Goal: Task Accomplishment & Management: Use online tool/utility

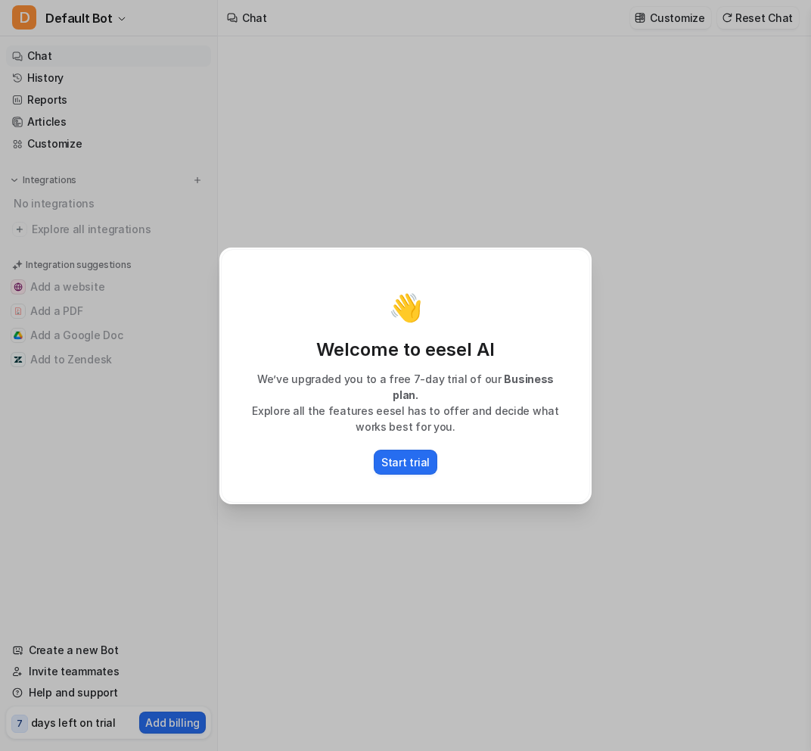
click at [366, 246] on div "👋 Welcome to eesel AI We’ve upgraded you to a free 7-day trial of our Business …" at bounding box center [405, 375] width 397 height 751
click at [407, 456] on p "Start trial" at bounding box center [406, 462] width 48 height 16
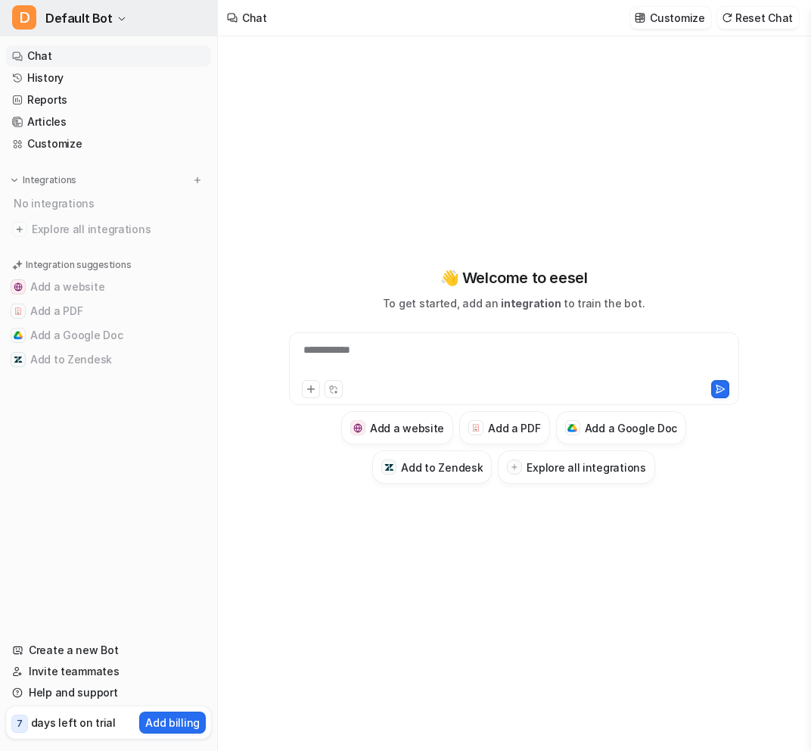
click at [59, 19] on span "Default Bot" at bounding box center [78, 18] width 67 height 21
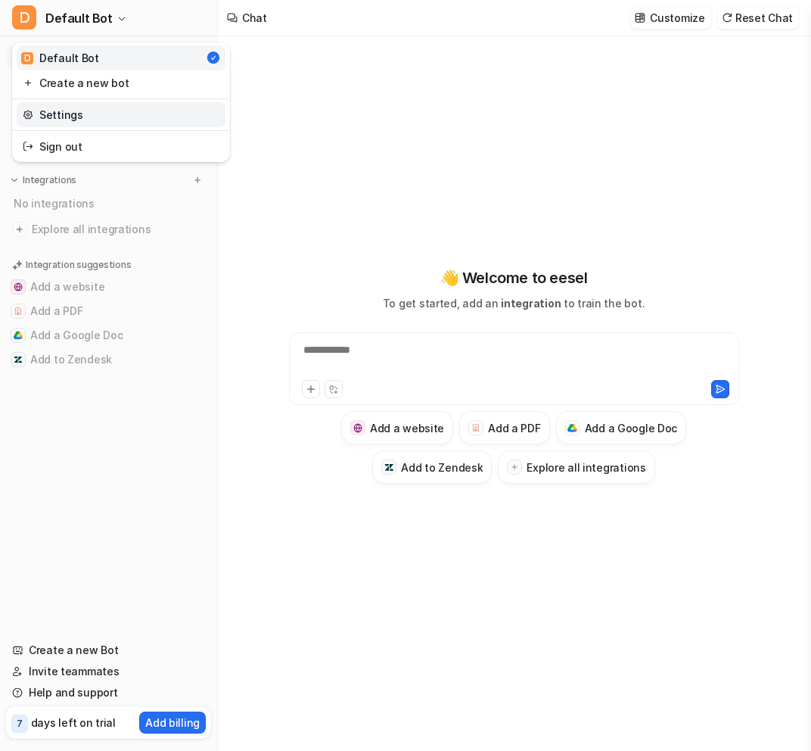
click at [60, 110] on link "Settings" at bounding box center [121, 114] width 209 height 25
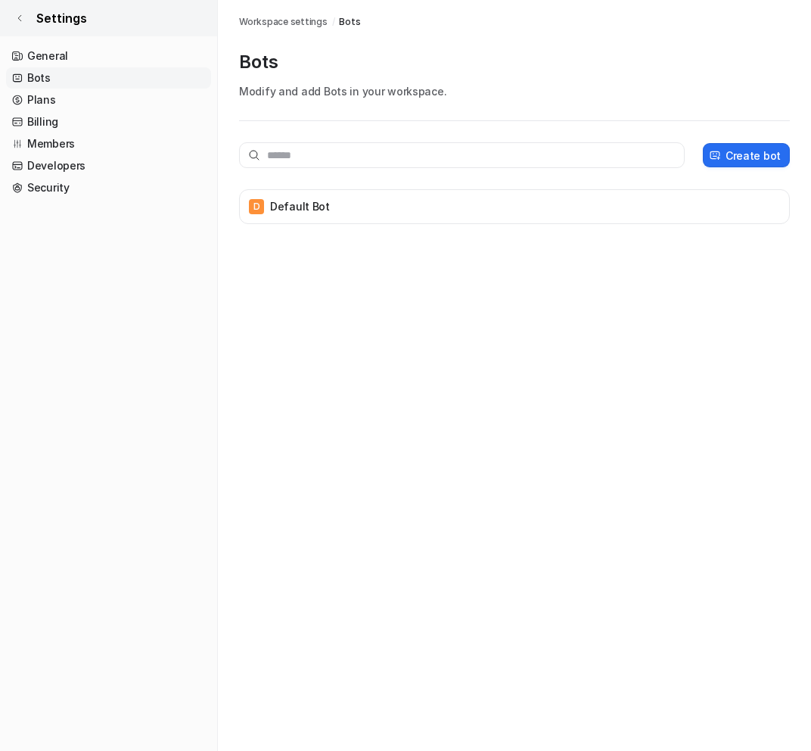
click at [26, 17] on link "Settings" at bounding box center [108, 18] width 217 height 36
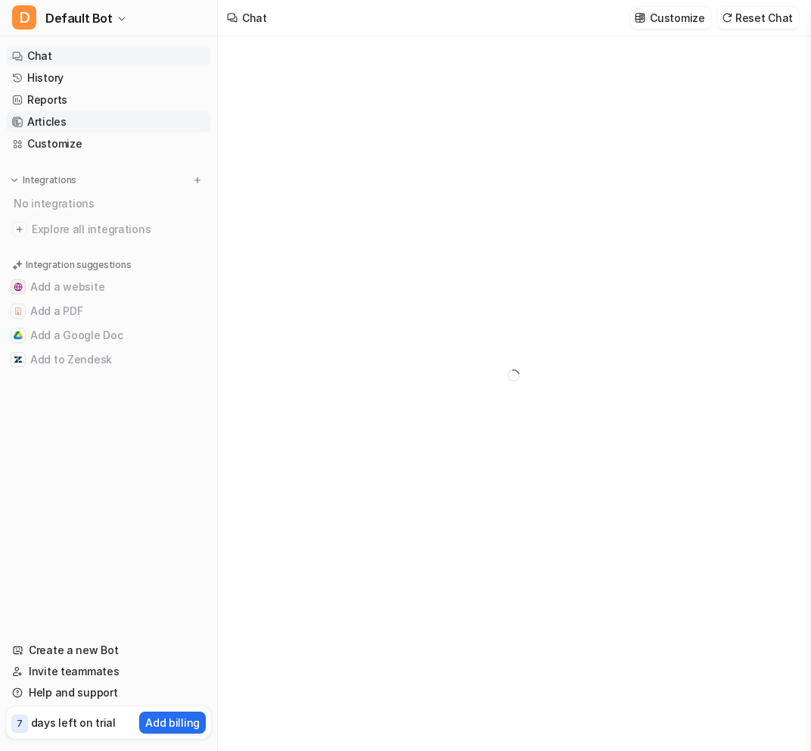
type textarea "**********"
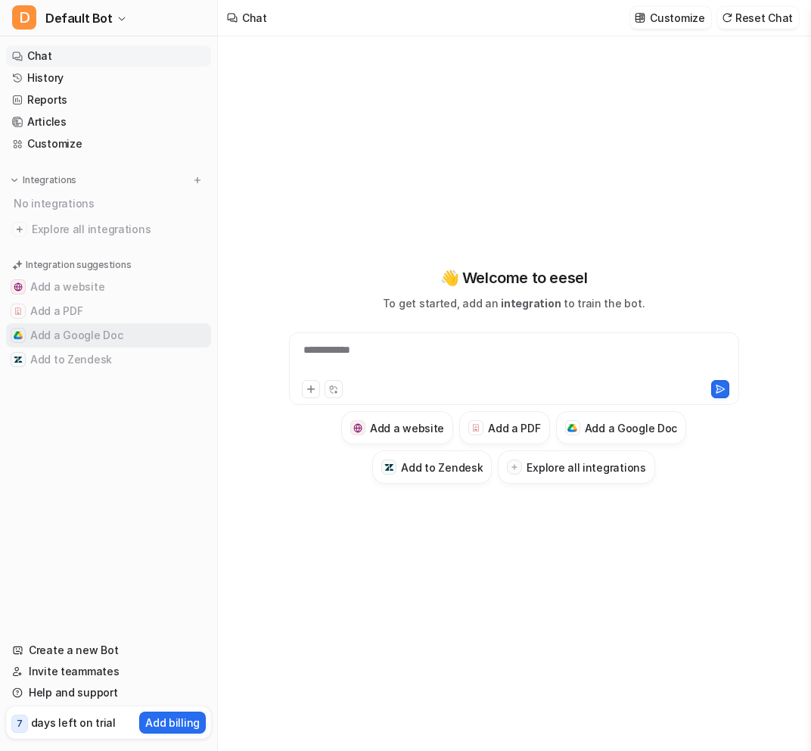
click at [80, 338] on button "Add a Google Doc" at bounding box center [108, 335] width 205 height 24
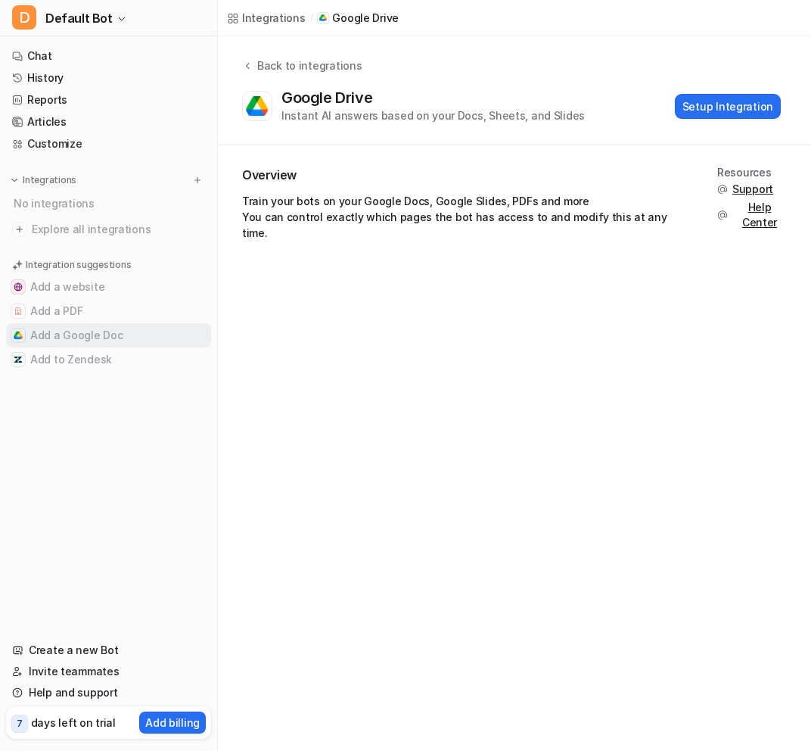
click at [65, 339] on button "Add a Google Doc" at bounding box center [108, 335] width 205 height 24
click at [242, 64] on icon at bounding box center [247, 65] width 11 height 11
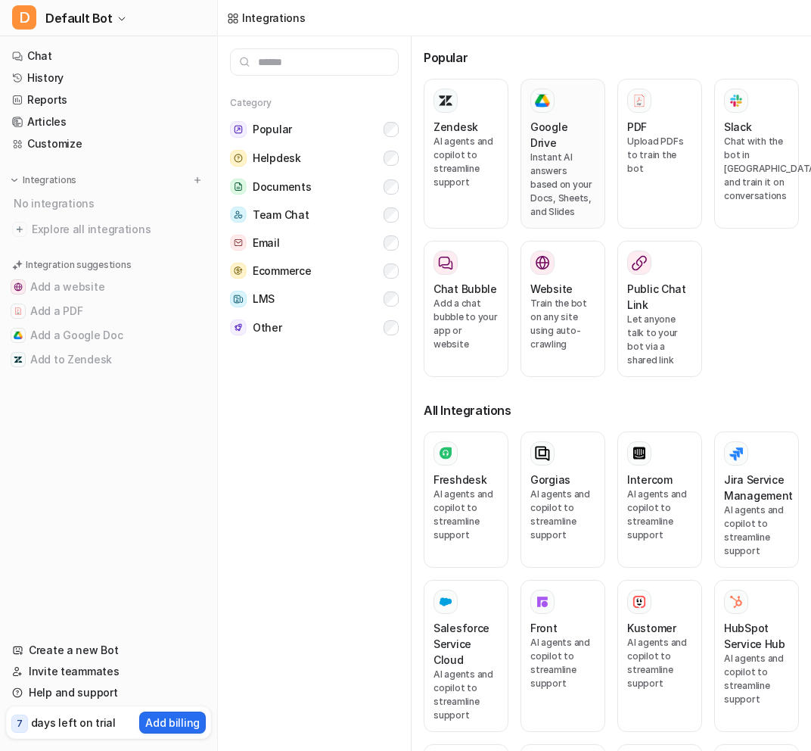
click at [572, 196] on p "Instant AI answers based on your Docs, Sheets, and Slides" at bounding box center [563, 185] width 65 height 68
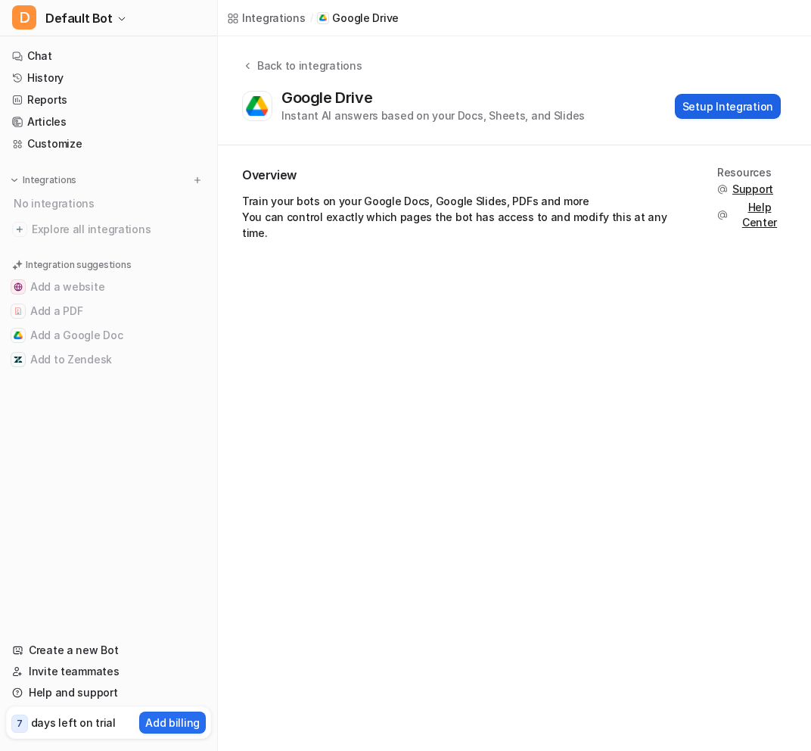
click at [737, 113] on button "Setup Integration" at bounding box center [728, 106] width 106 height 25
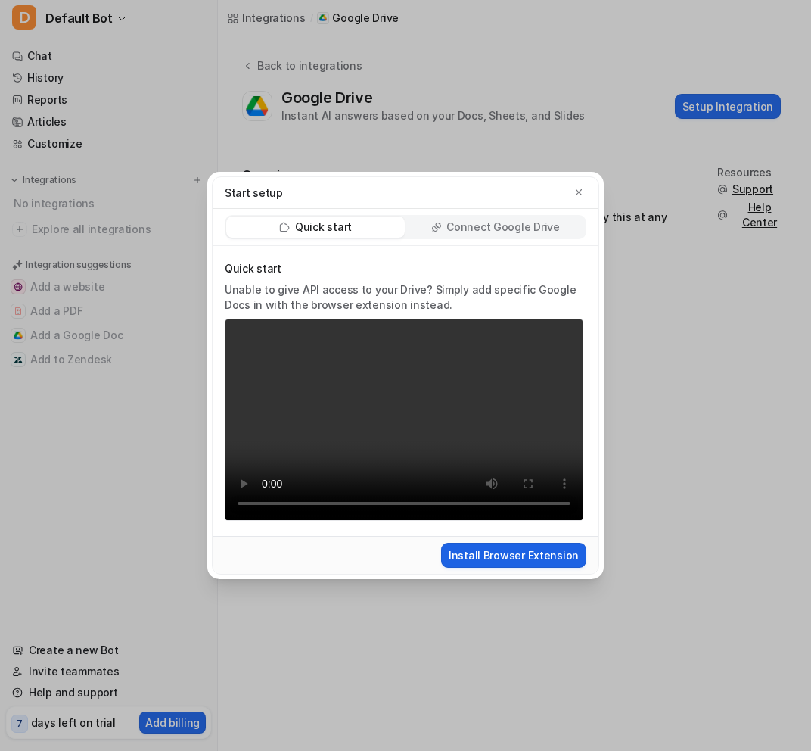
click at [493, 553] on button "Install Browser Extension" at bounding box center [513, 555] width 145 height 25
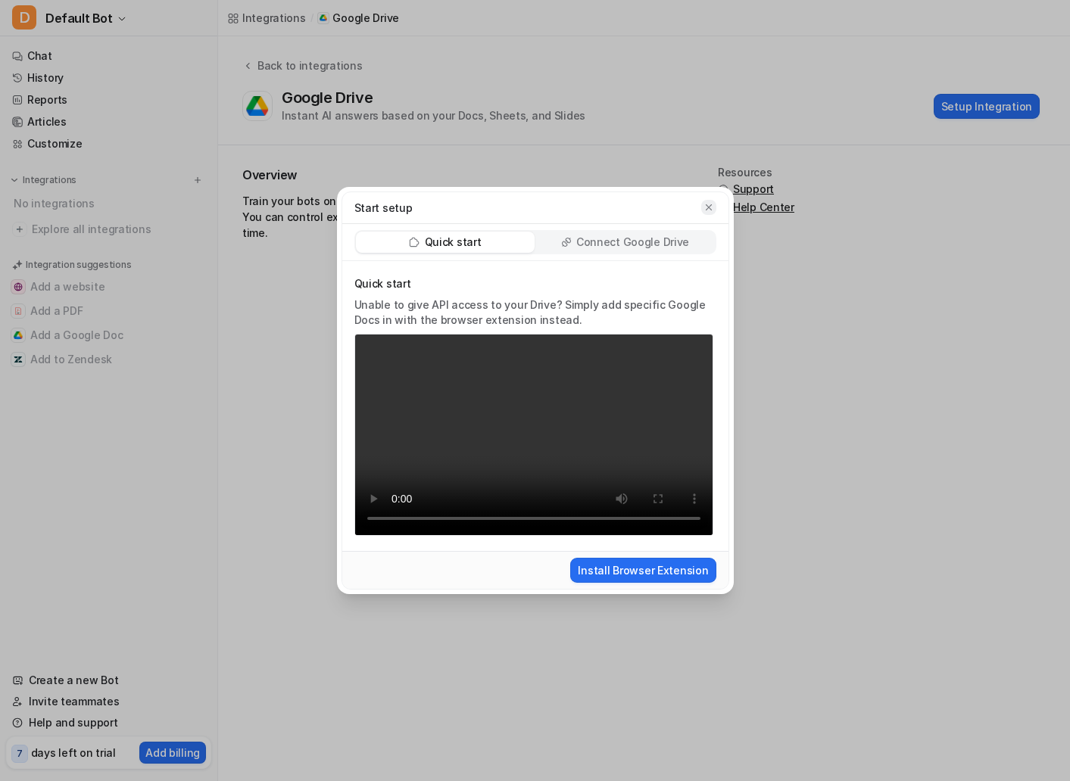
click at [712, 205] on icon "button" at bounding box center [708, 207] width 11 height 11
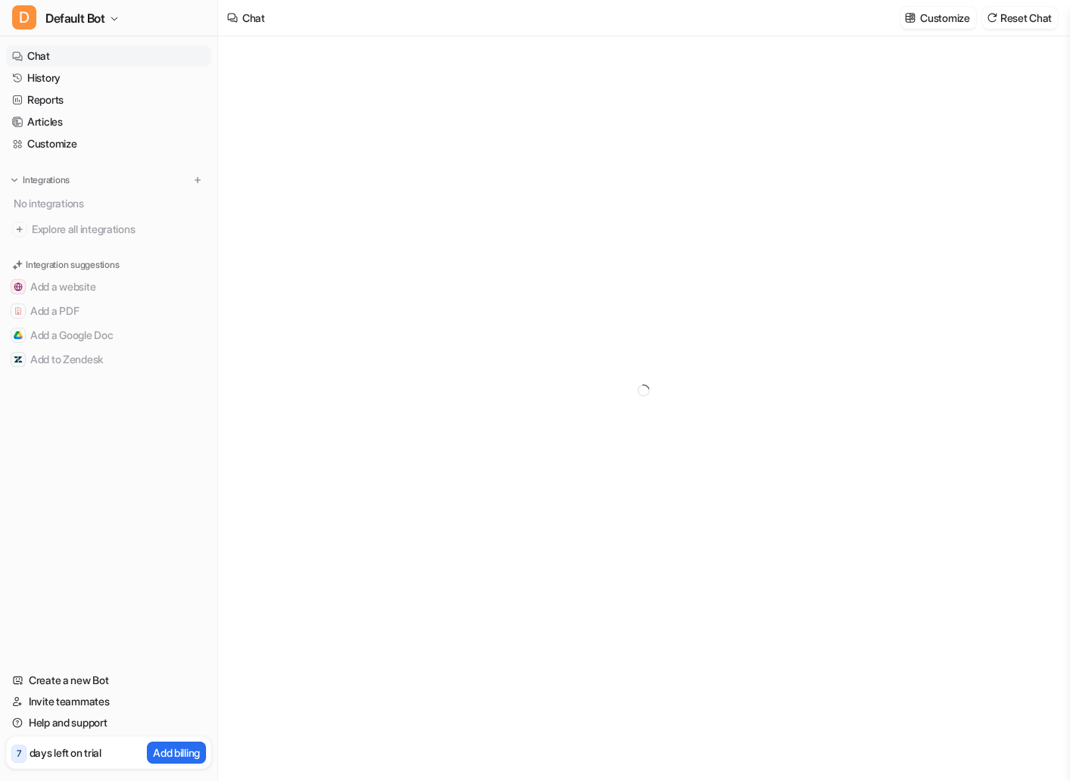
type textarea "**********"
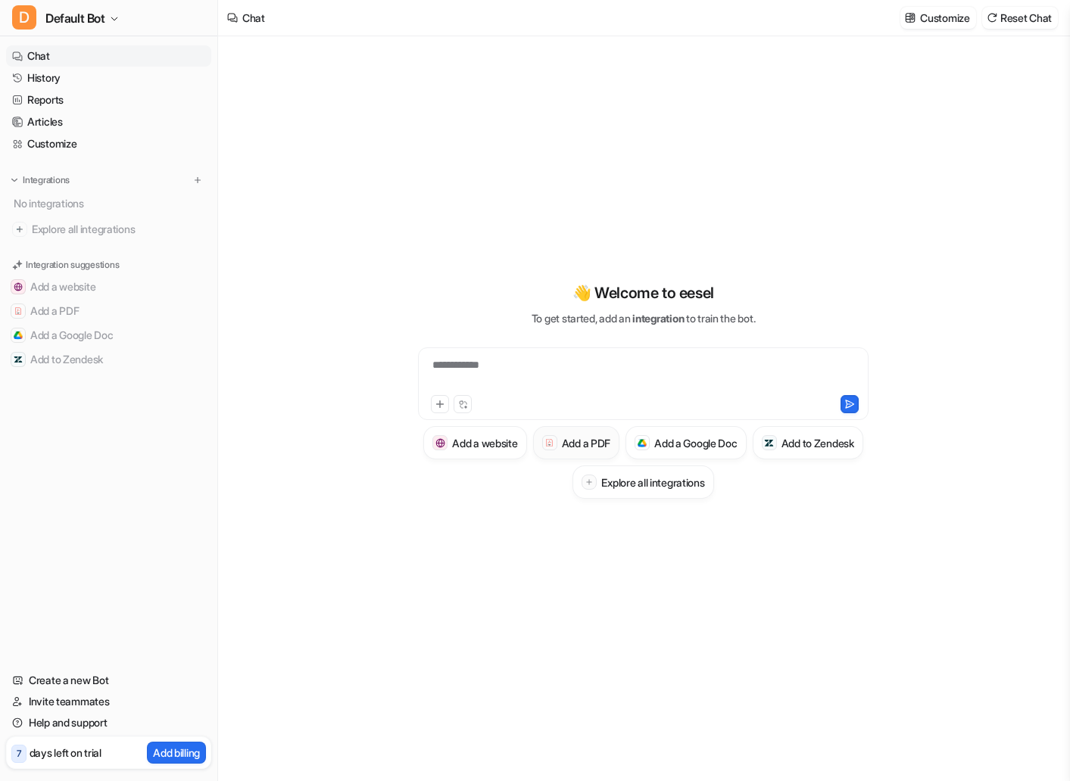
click at [610, 440] on h3 "Add a PDF" at bounding box center [586, 443] width 48 height 16
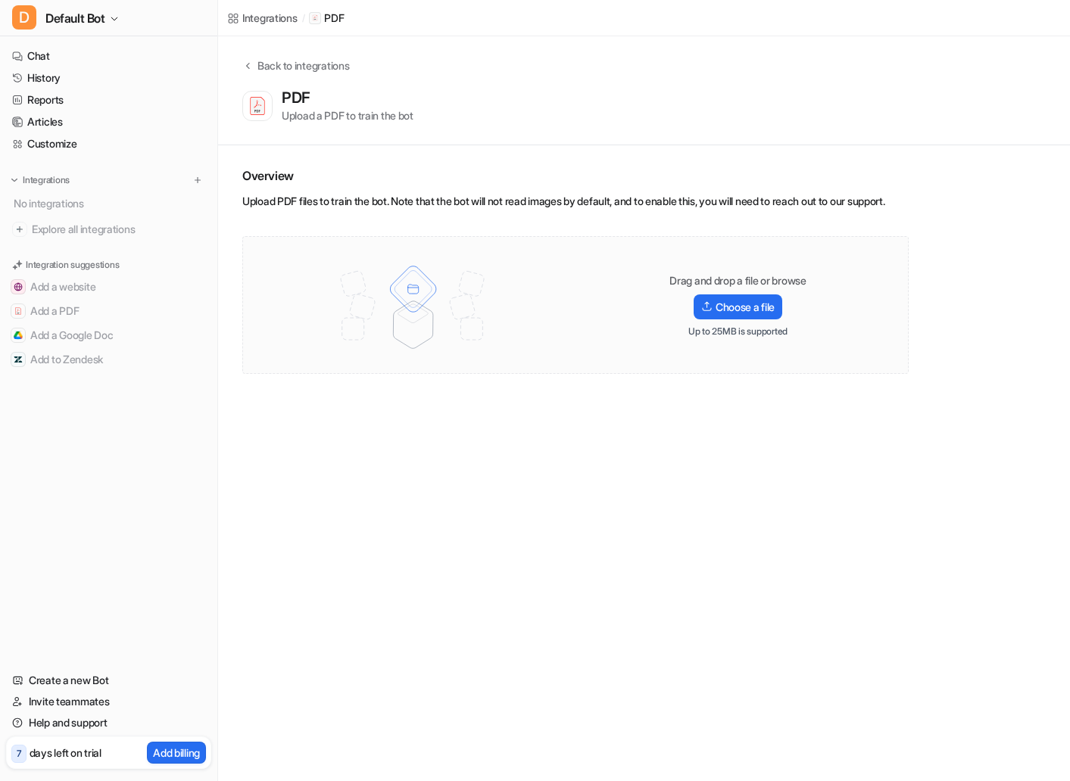
click at [603, 449] on div "Integrations / PDF Back to integrations PDF Upload a PDF to train the bot Overv…" at bounding box center [535, 390] width 1070 height 781
click at [747, 313] on label "Choose a file" at bounding box center [737, 306] width 89 height 25
click at [0, 0] on input "Choose a file" at bounding box center [0, 0] width 0 height 0
click at [578, 358] on div "Drag and drop a file or browse Choose a file Up to 25MB is supported" at bounding box center [575, 305] width 634 height 106
click at [734, 319] on label "Choose a file" at bounding box center [737, 306] width 89 height 25
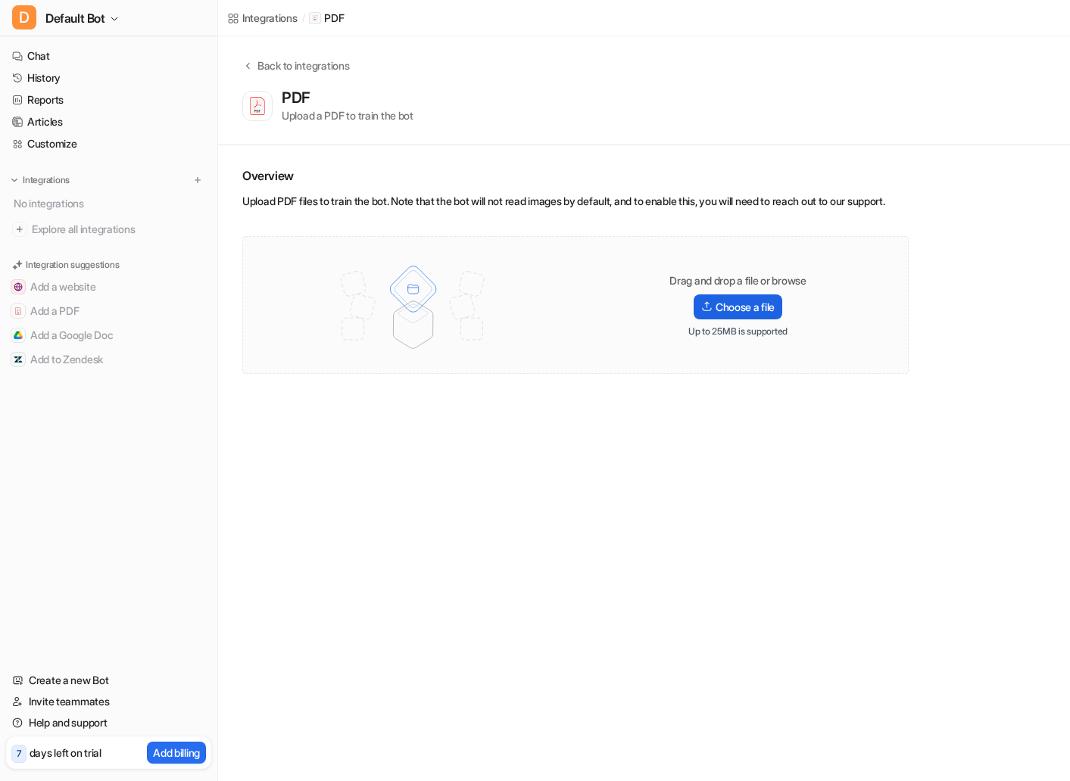
click at [0, 0] on input "Choose a file" at bounding box center [0, 0] width 0 height 0
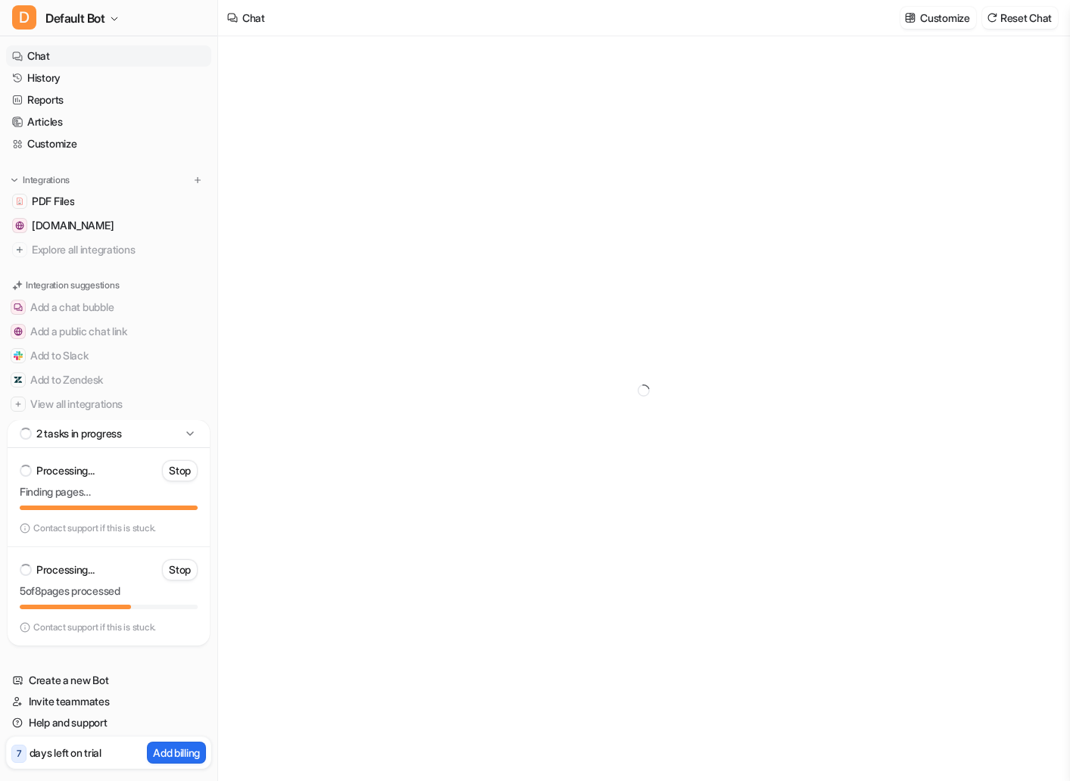
type textarea "**********"
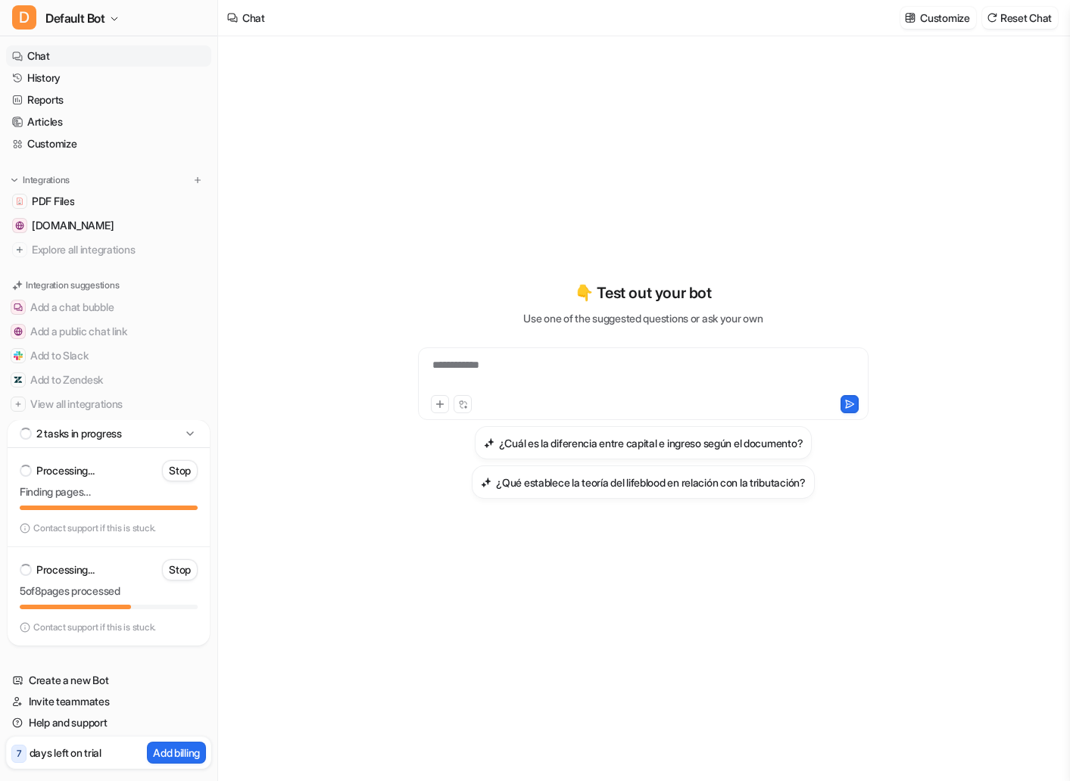
click at [500, 363] on div "**********" at bounding box center [643, 374] width 443 height 35
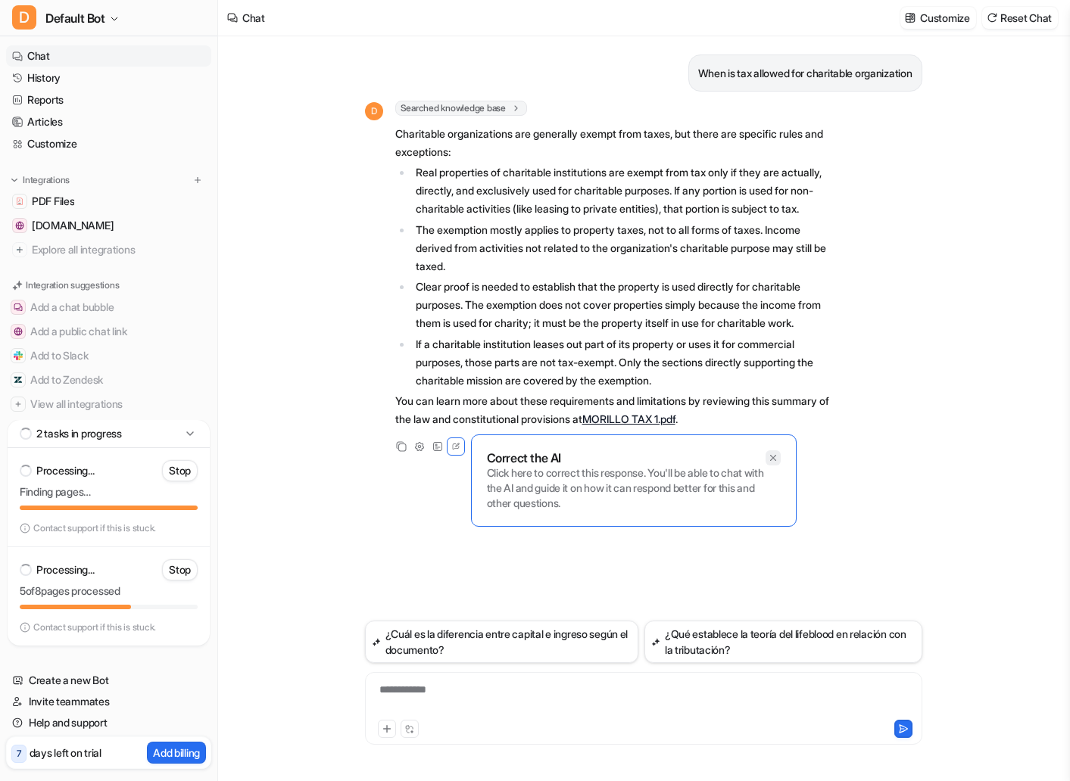
click at [774, 463] on icon at bounding box center [773, 458] width 11 height 11
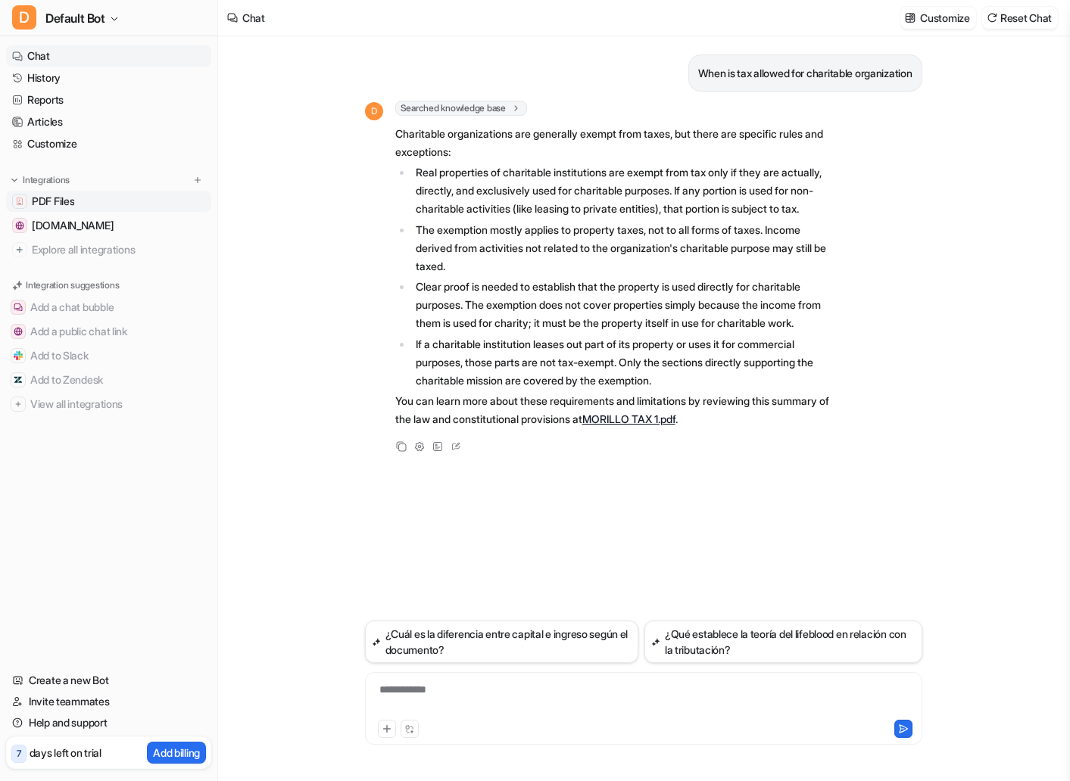
click at [49, 201] on span "PDF Files" at bounding box center [53, 201] width 42 height 15
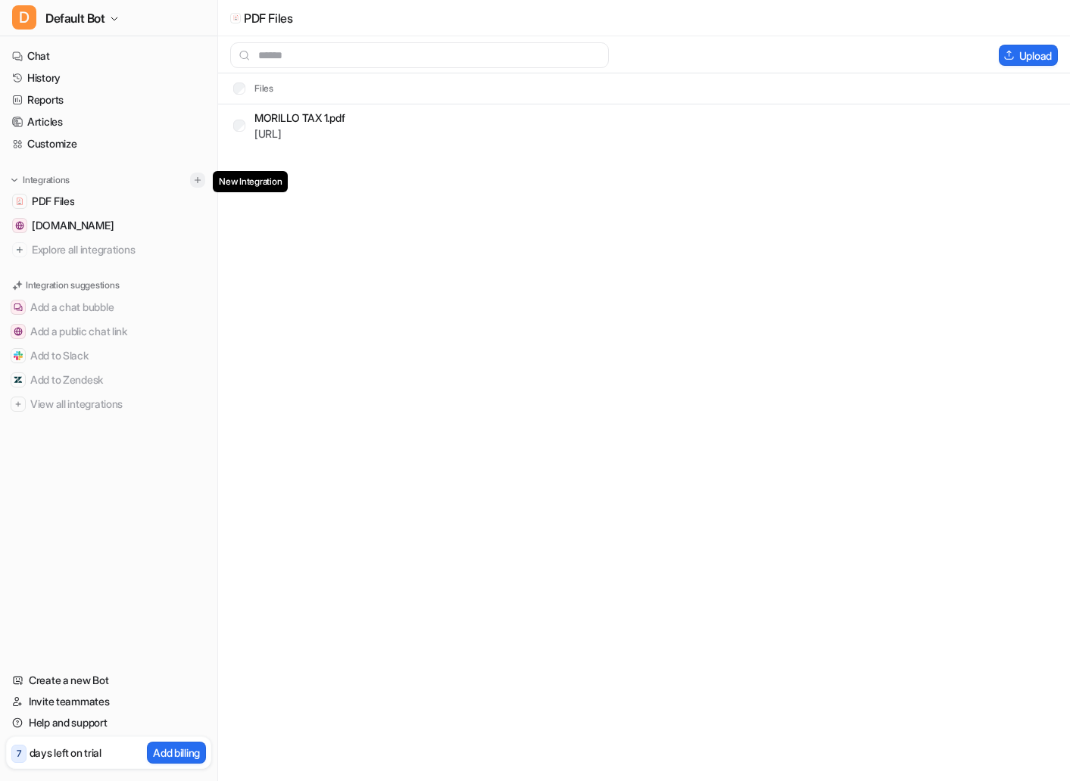
click at [198, 180] on img at bounding box center [197, 180] width 11 height 11
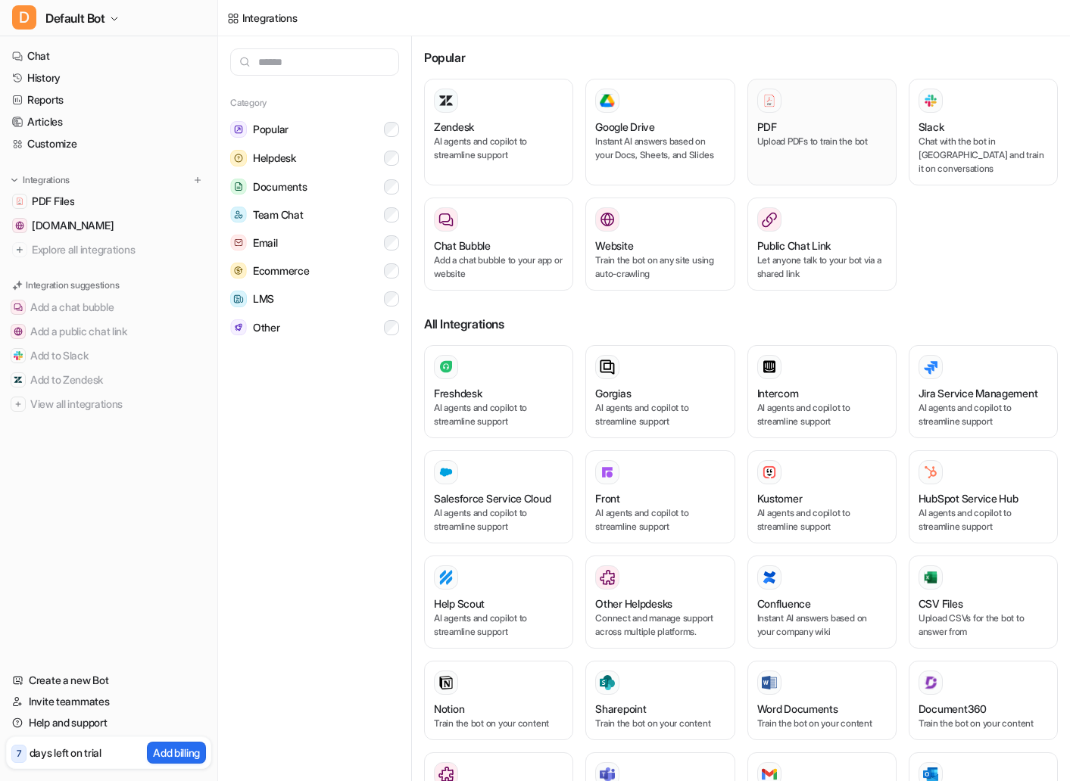
click at [791, 126] on div "PDF" at bounding box center [821, 127] width 129 height 16
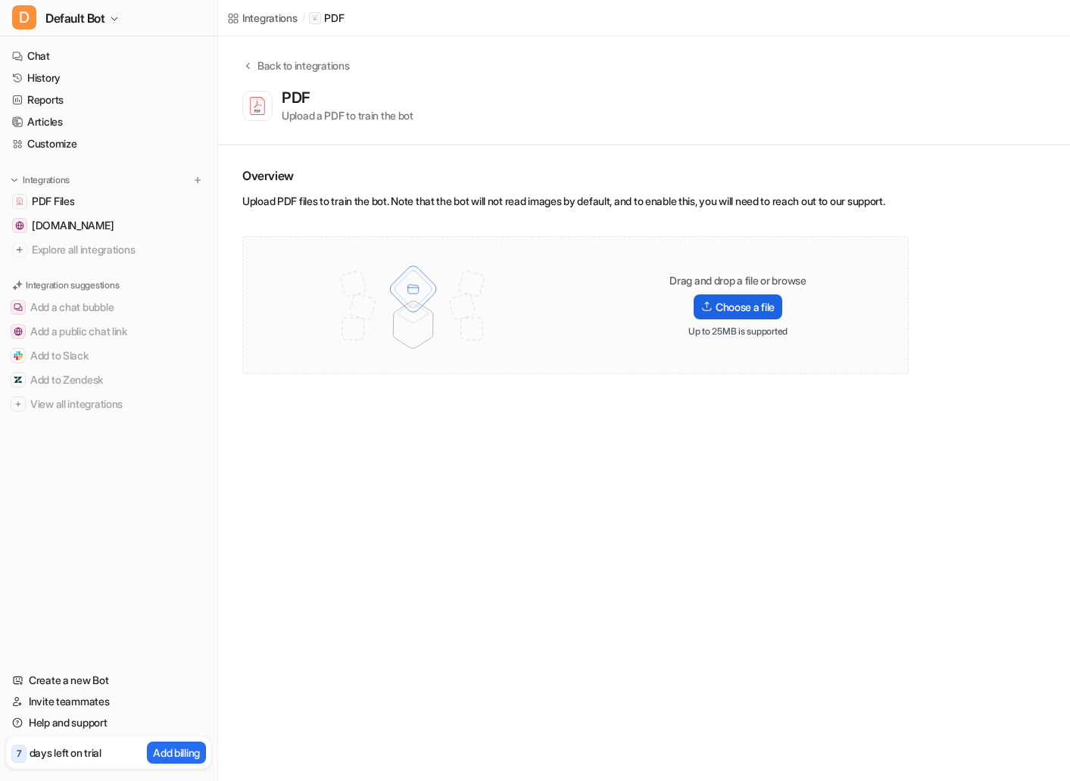
click at [702, 312] on img at bounding box center [706, 306] width 11 height 11
click at [0, 0] on input "Choose a file" at bounding box center [0, 0] width 0 height 0
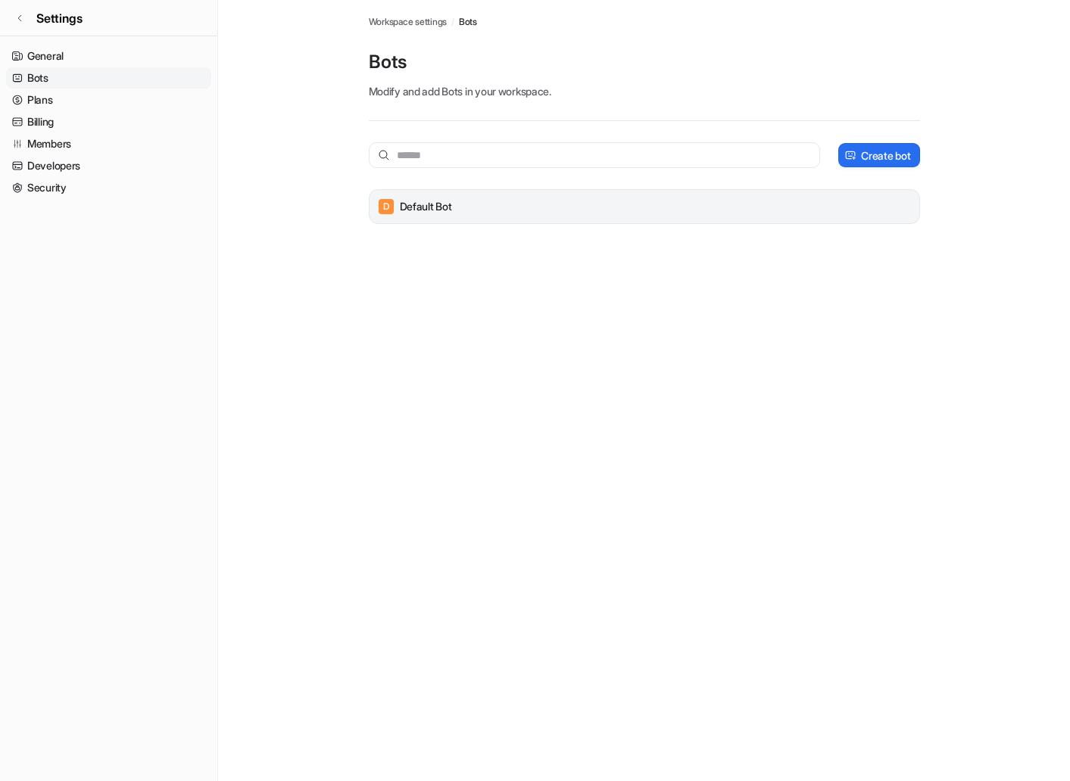
click at [515, 213] on div "D Default Bot" at bounding box center [643, 206] width 537 height 21
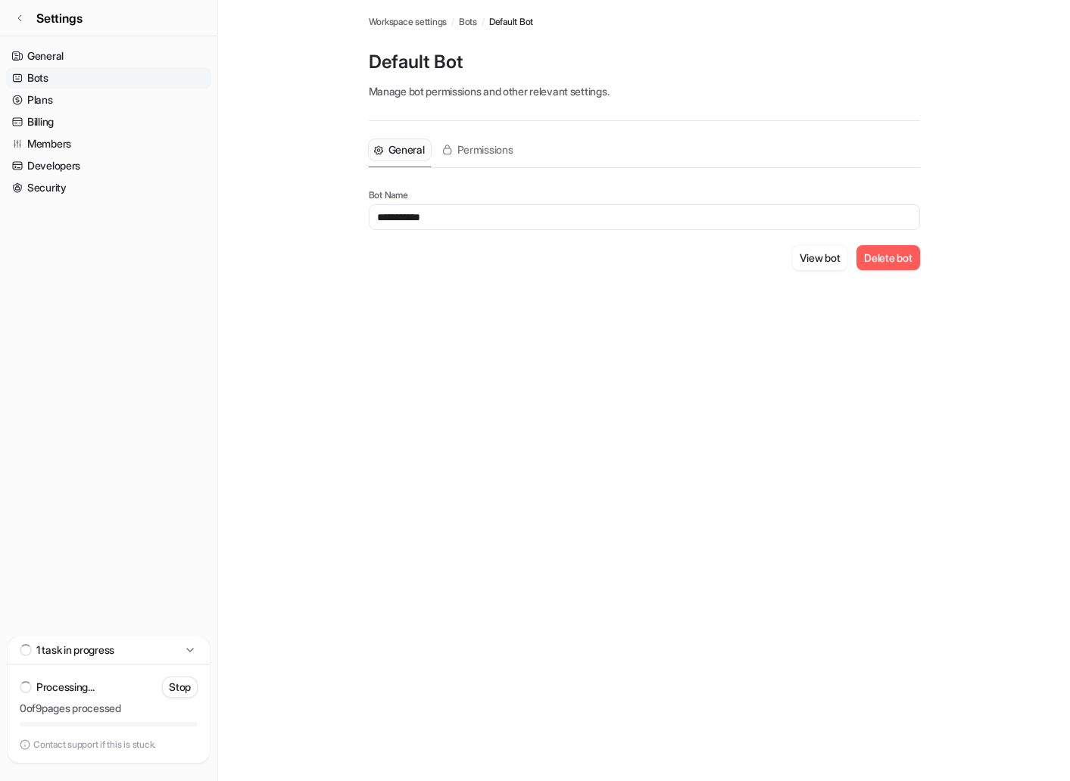
click at [465, 346] on div "**********" at bounding box center [535, 390] width 1070 height 781
click at [46, 55] on link "General" at bounding box center [108, 55] width 205 height 21
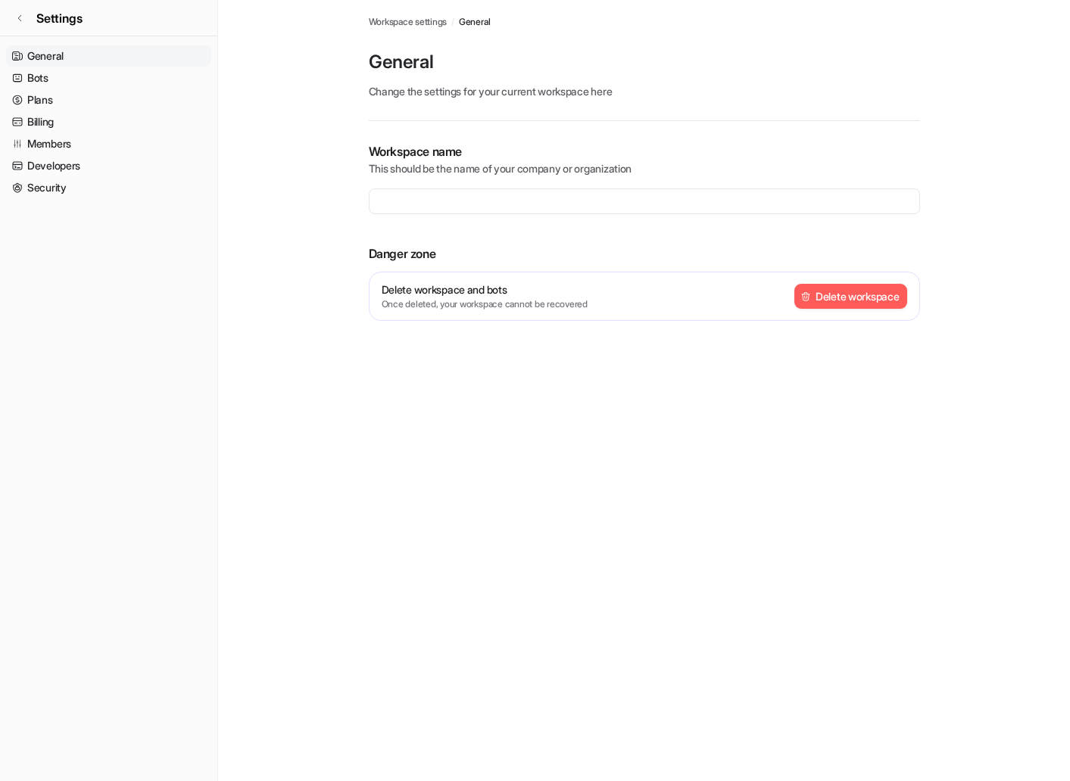
type input "**********"
click at [18, 21] on icon at bounding box center [19, 18] width 9 height 9
click at [19, 16] on icon at bounding box center [19, 18] width 9 height 9
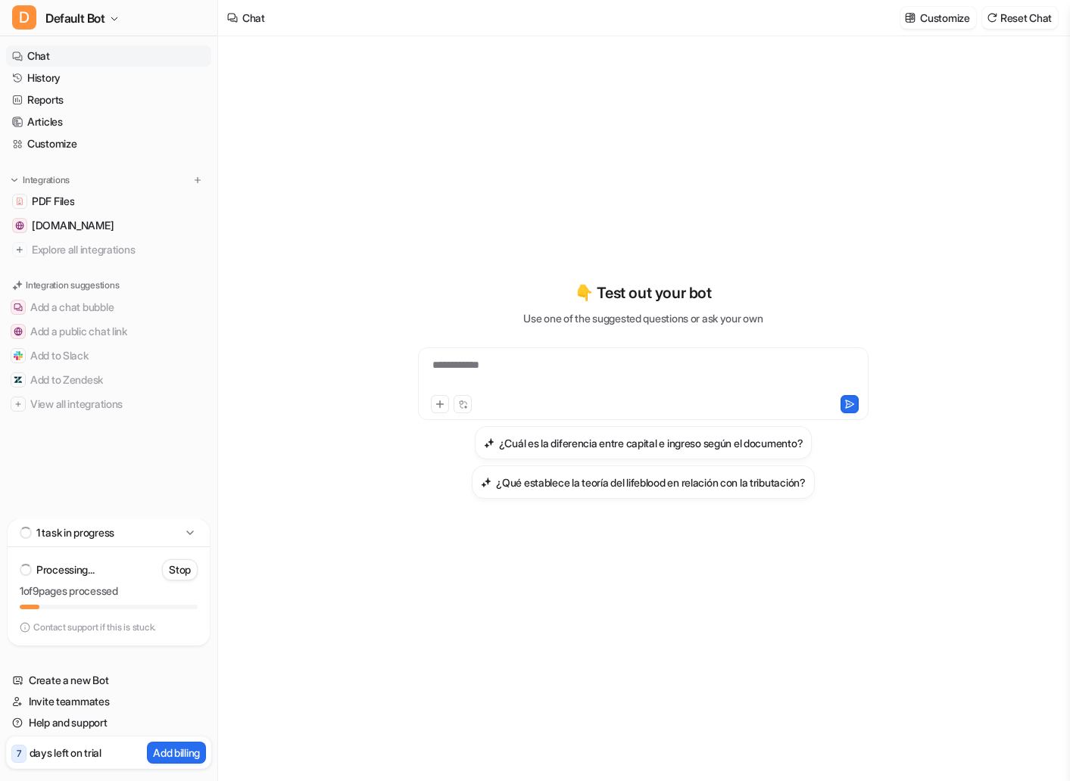
type textarea "**********"
